Goal: Navigation & Orientation: Find specific page/section

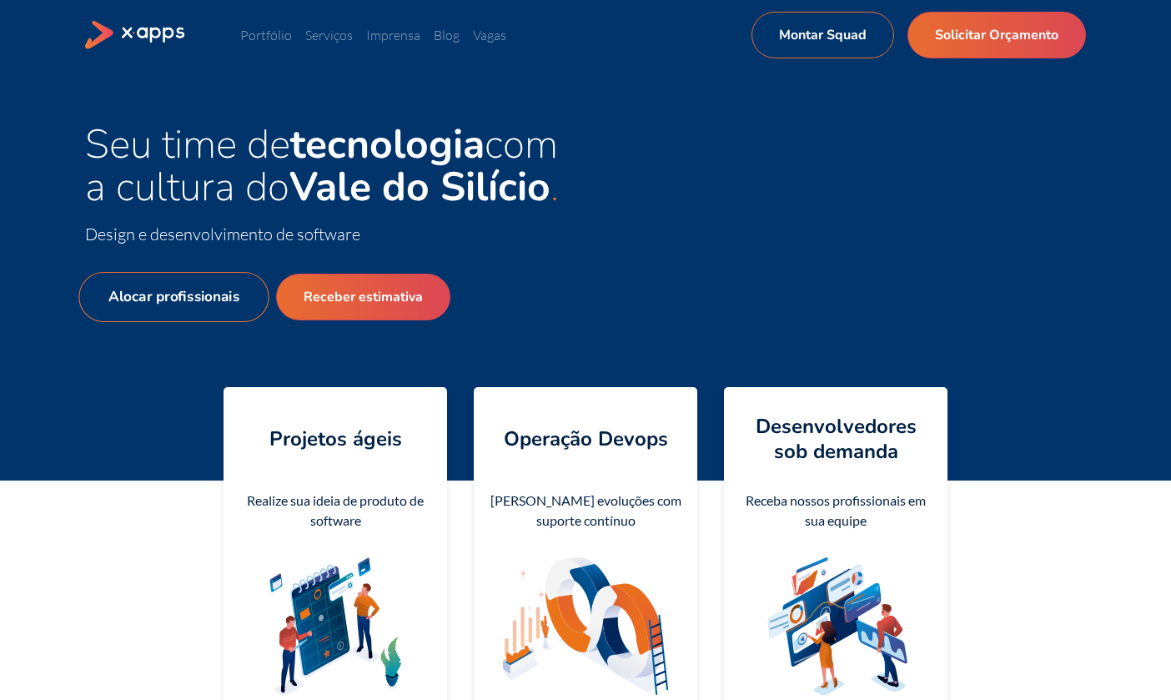
click at [196, 291] on link "Alocar profissionais" at bounding box center [173, 297] width 190 height 50
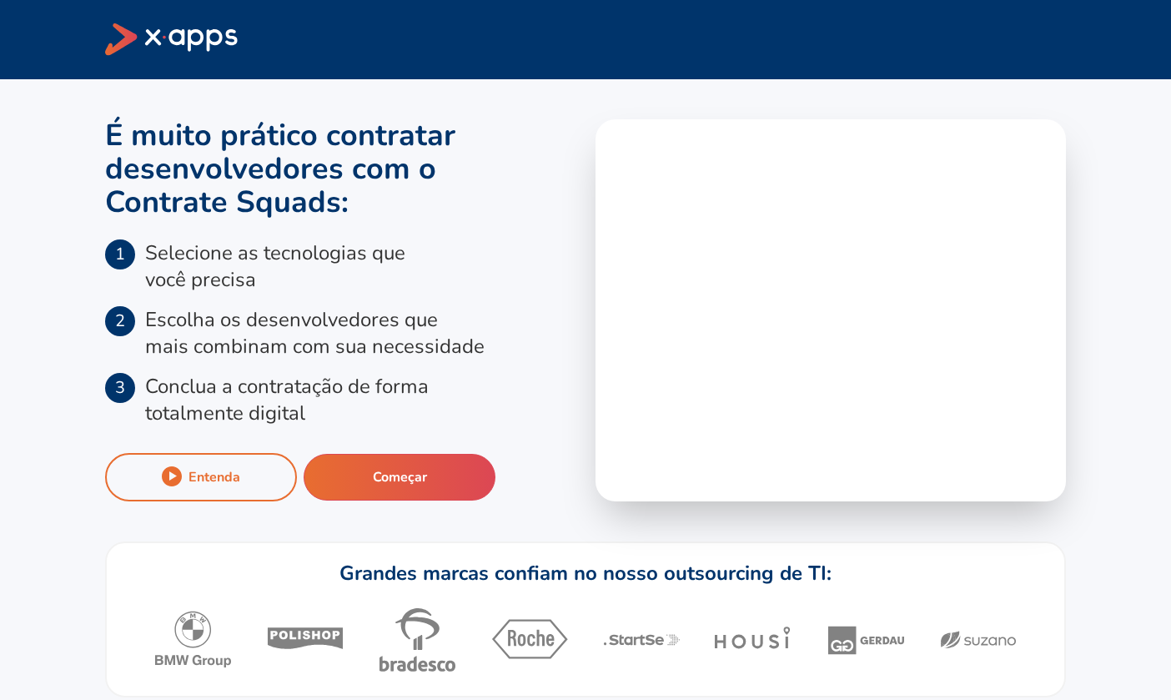
click at [129, 47] on icon at bounding box center [171, 39] width 133 height 33
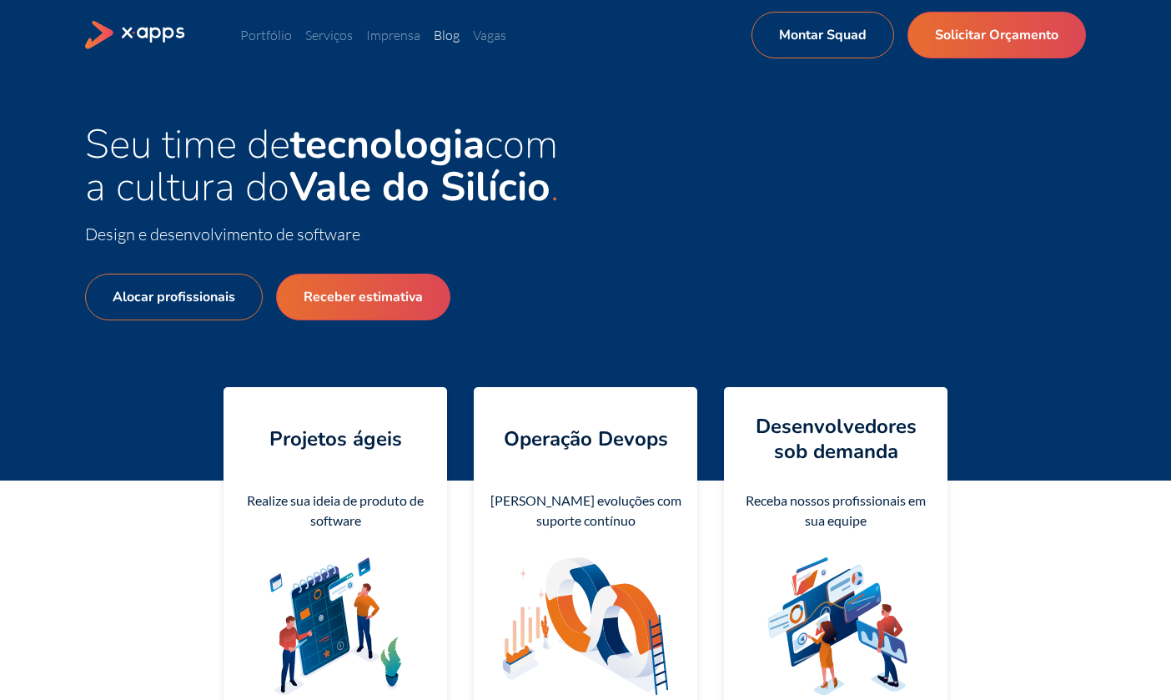
click at [446, 35] on link "Blog" at bounding box center [447, 35] width 26 height 17
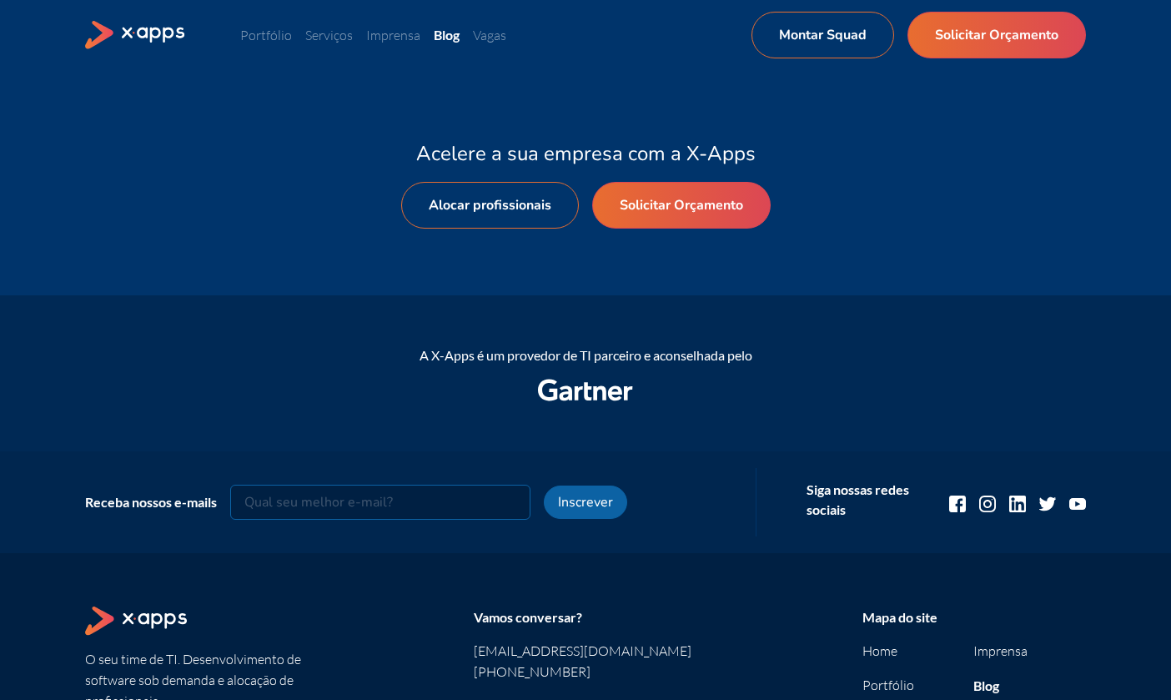
scroll to position [15823, 0]
